Goal: Check status: Check status

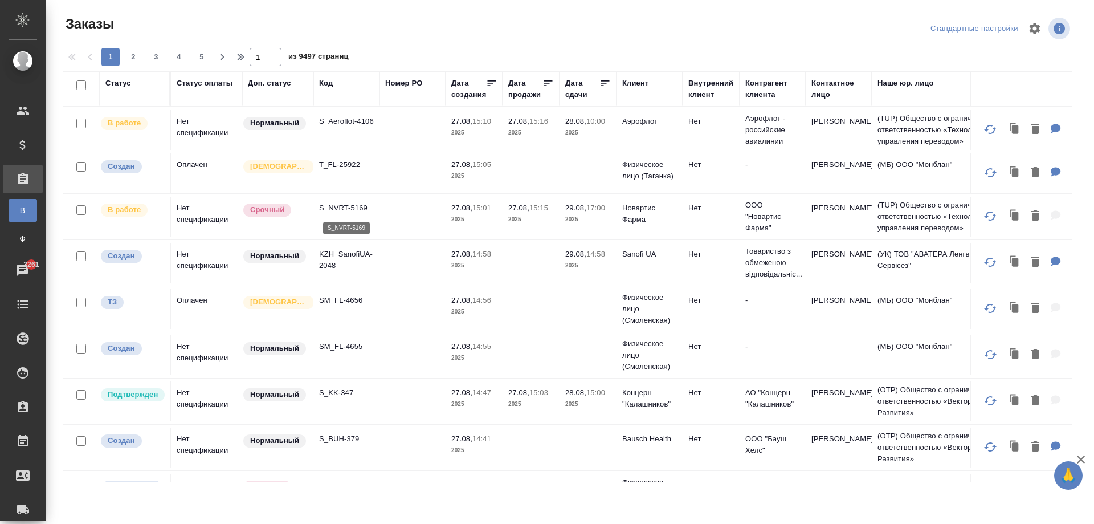
click at [347, 207] on p "S_NVRT-5169" at bounding box center [346, 207] width 55 height 11
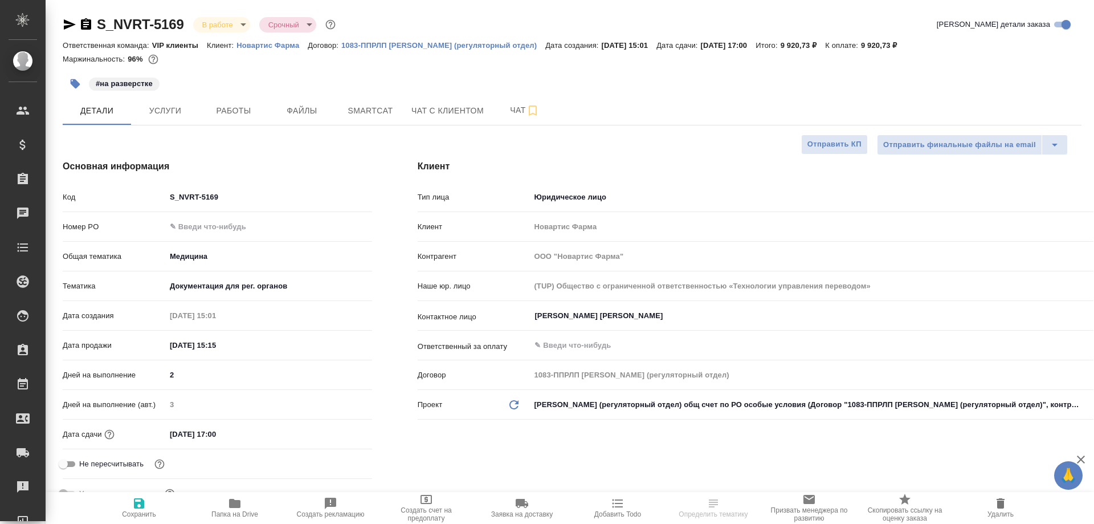
select select "RU"
click at [219, 113] on span "Работы" at bounding box center [233, 111] width 55 height 14
select select "RU"
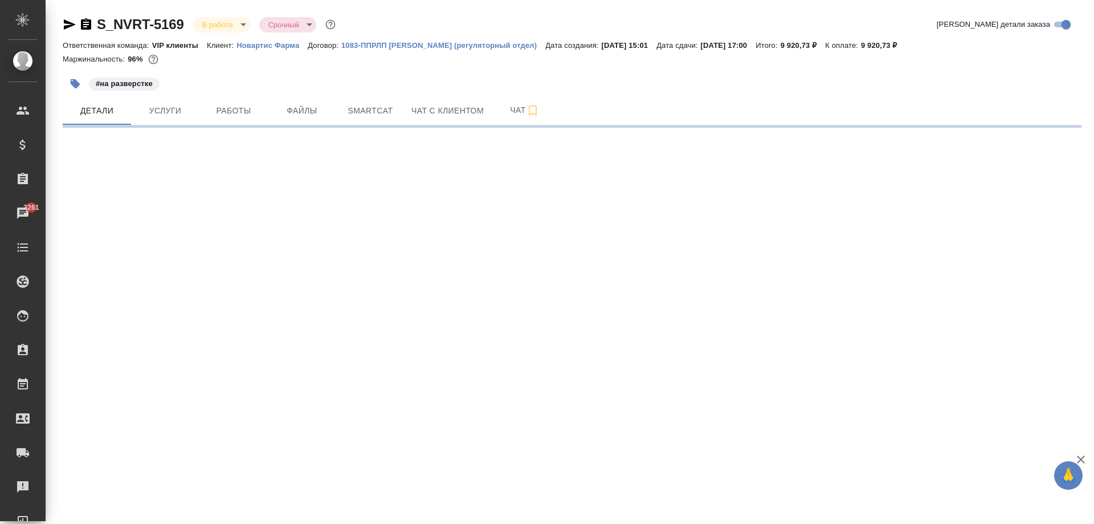
select select "RU"
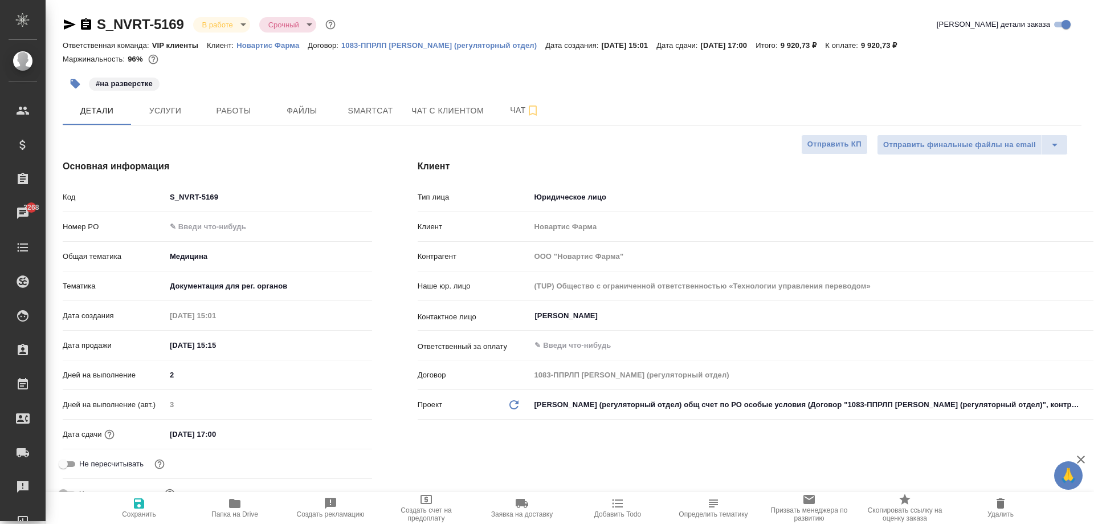
type textarea "x"
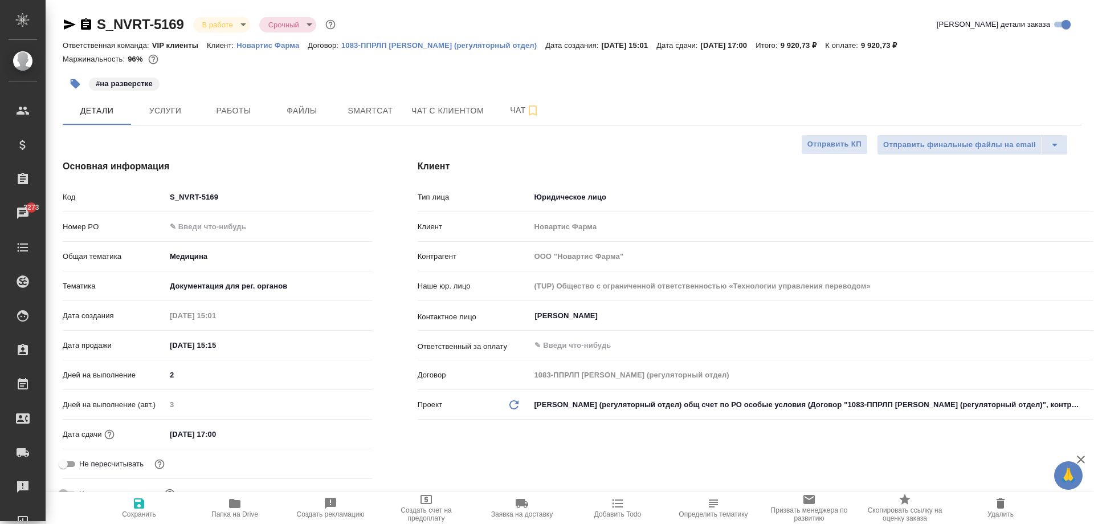
type textarea "x"
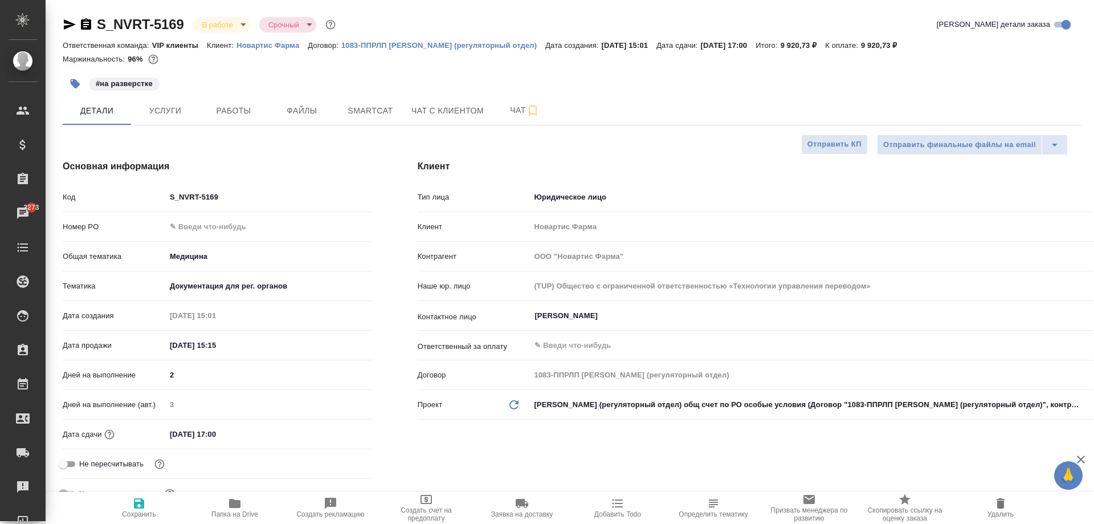
type textarea "x"
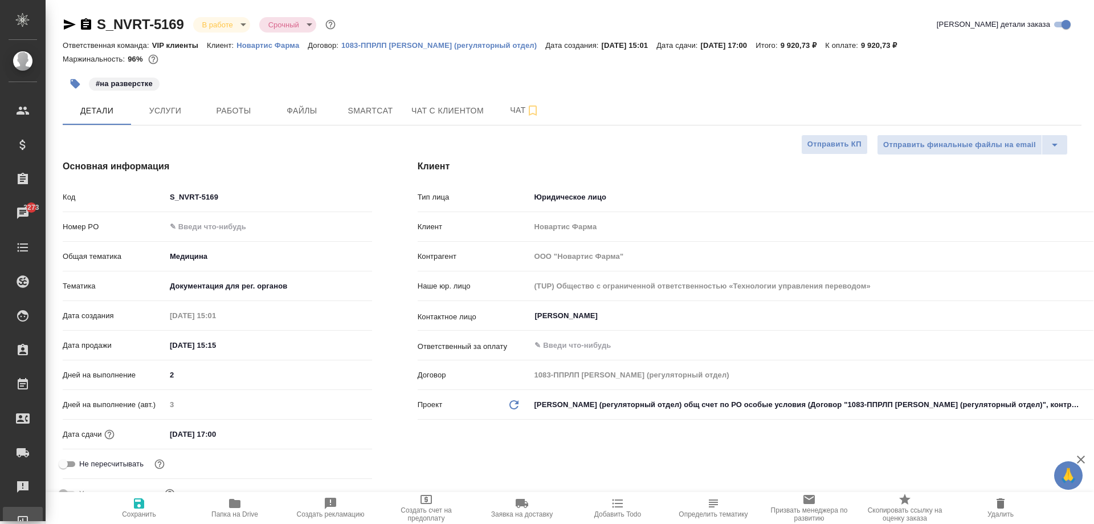
type textarea "x"
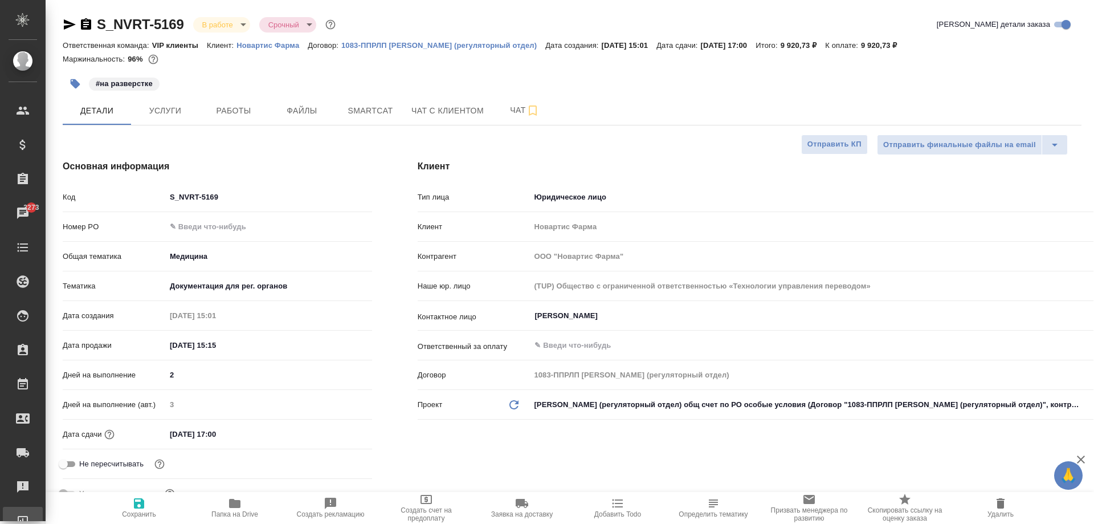
type textarea "x"
select select "RU"
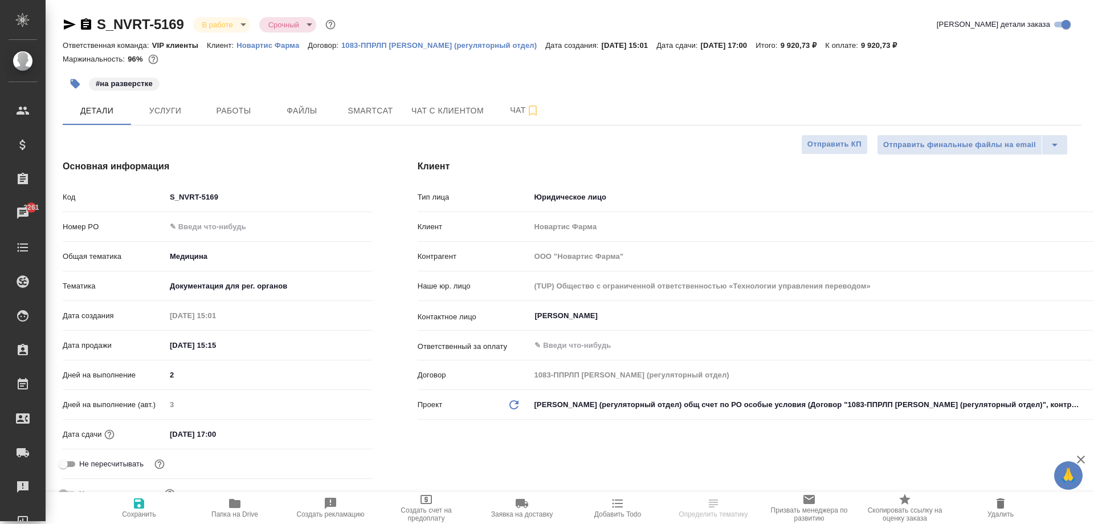
select select "RU"
type textarea "x"
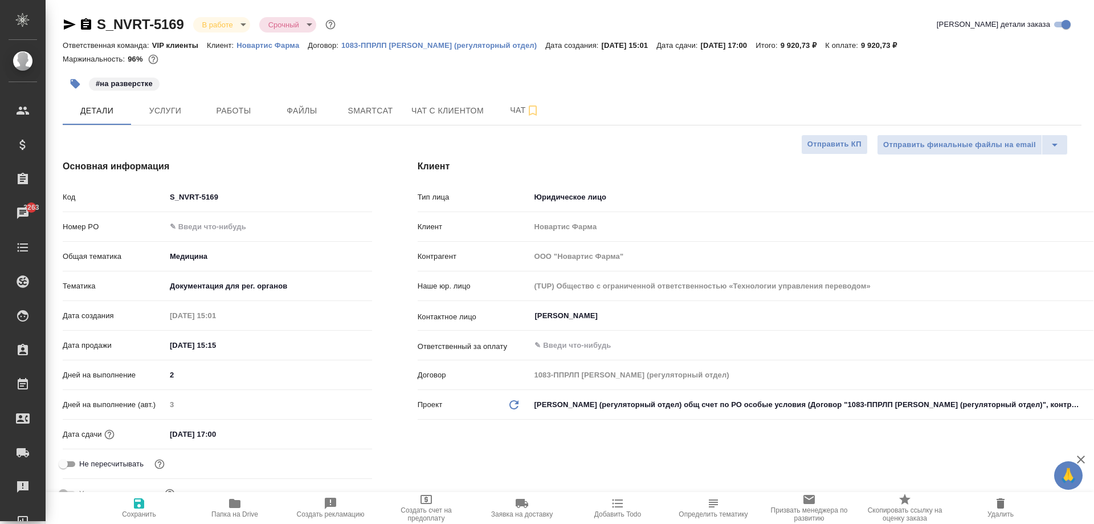
type textarea "x"
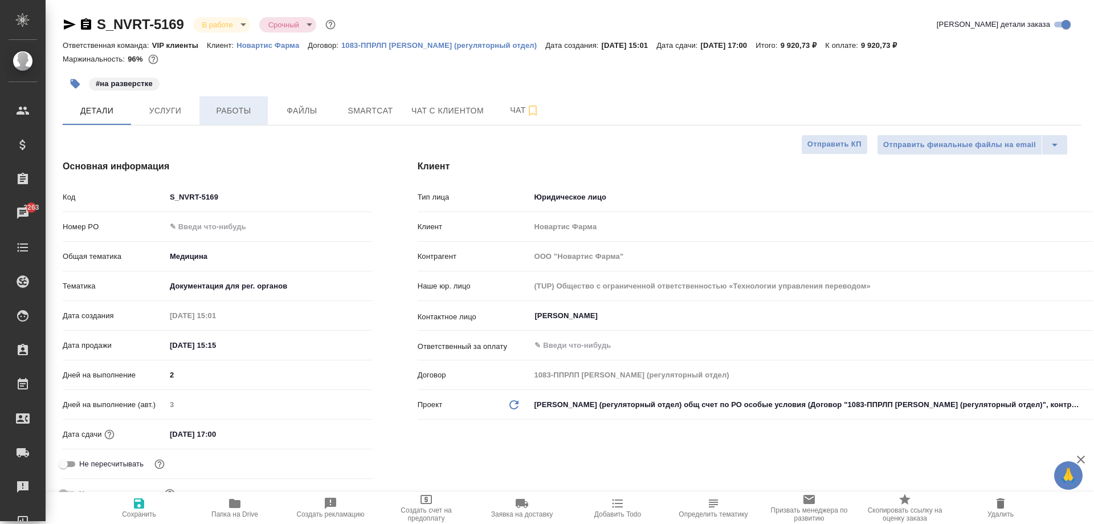
click at [217, 116] on span "Работы" at bounding box center [233, 111] width 55 height 14
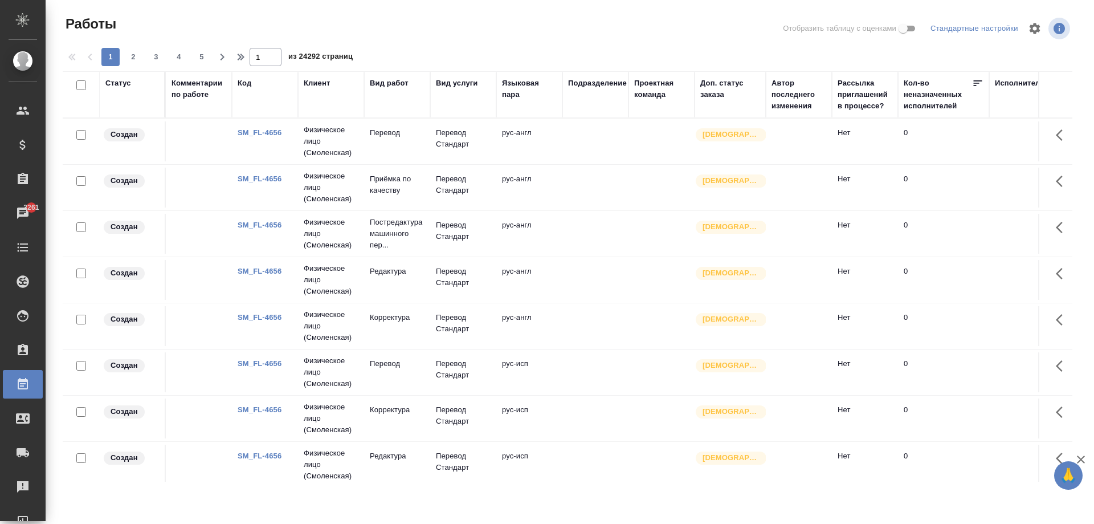
click at [244, 81] on div "Код" at bounding box center [245, 83] width 14 height 11
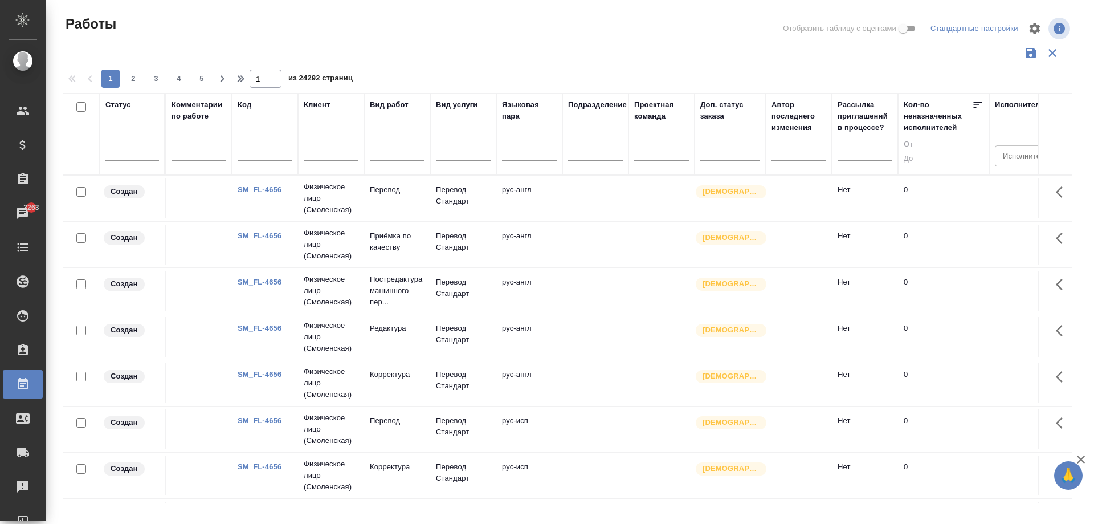
click at [269, 155] on input "text" at bounding box center [265, 153] width 55 height 14
click at [264, 151] on input "text" at bounding box center [265, 153] width 55 height 14
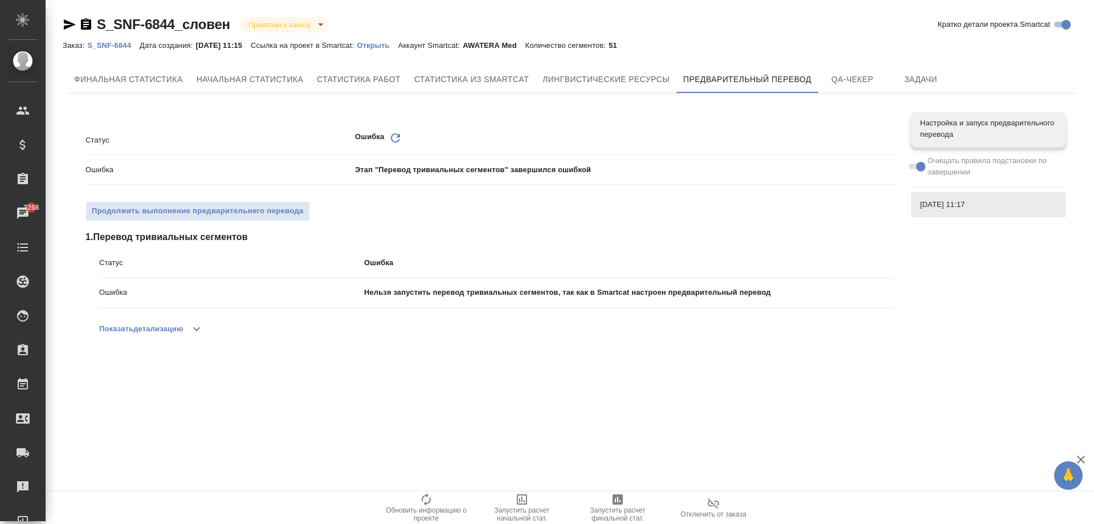
click at [381, 45] on p "Открыть" at bounding box center [377, 45] width 41 height 9
click at [937, 209] on span "[DATE] 11:17" at bounding box center [988, 204] width 136 height 11
click at [188, 328] on button "button" at bounding box center [196, 328] width 27 height 27
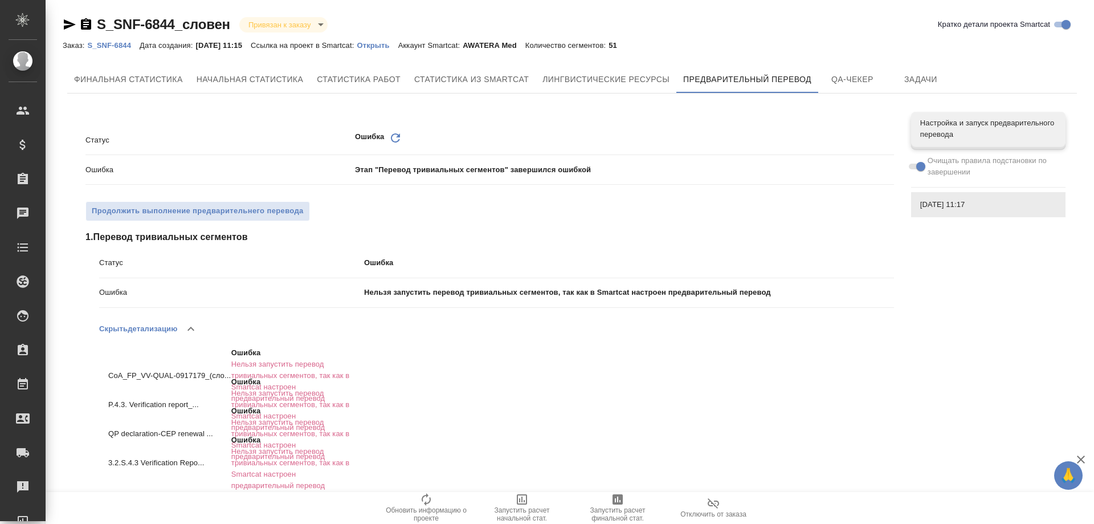
click at [193, 331] on icon "button" at bounding box center [191, 329] width 14 height 14
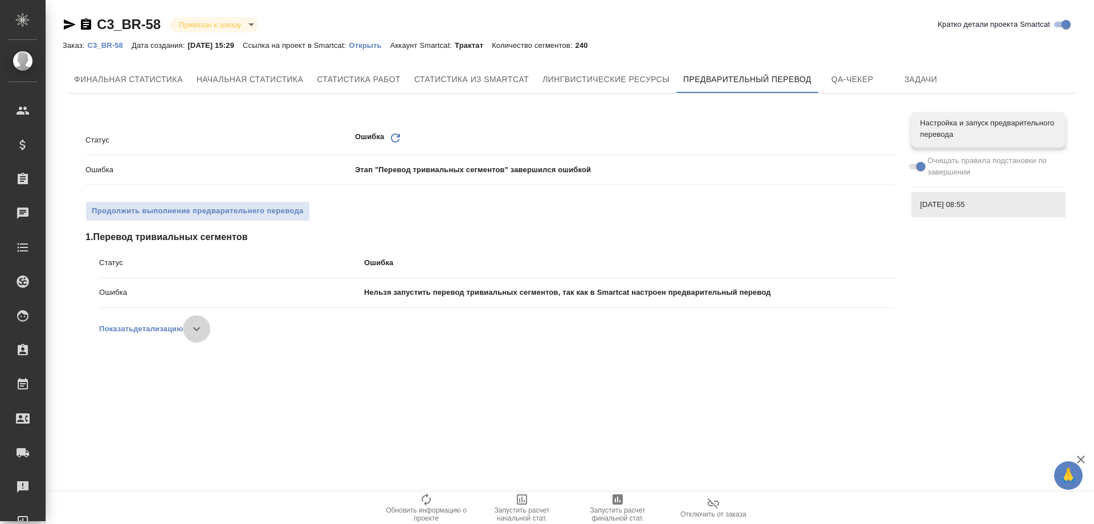
click at [188, 325] on button "button" at bounding box center [196, 328] width 27 height 27
